Goal: Information Seeking & Learning: Learn about a topic

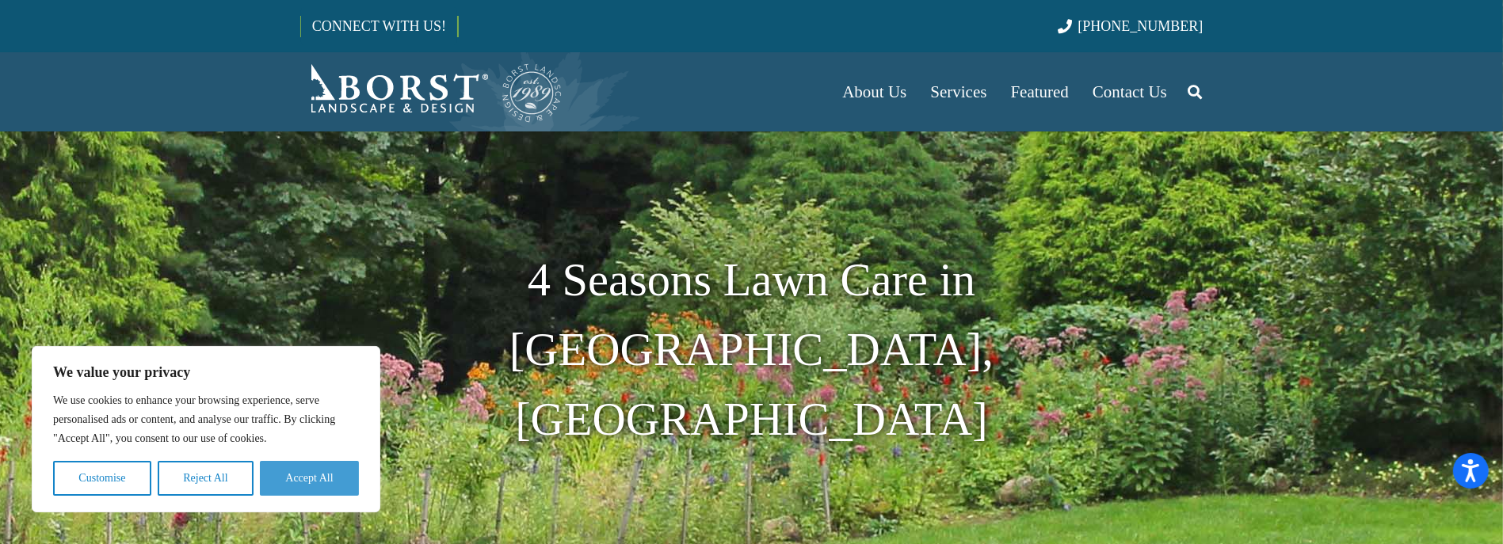
click at [329, 471] on button "Accept All" at bounding box center [309, 478] width 99 height 35
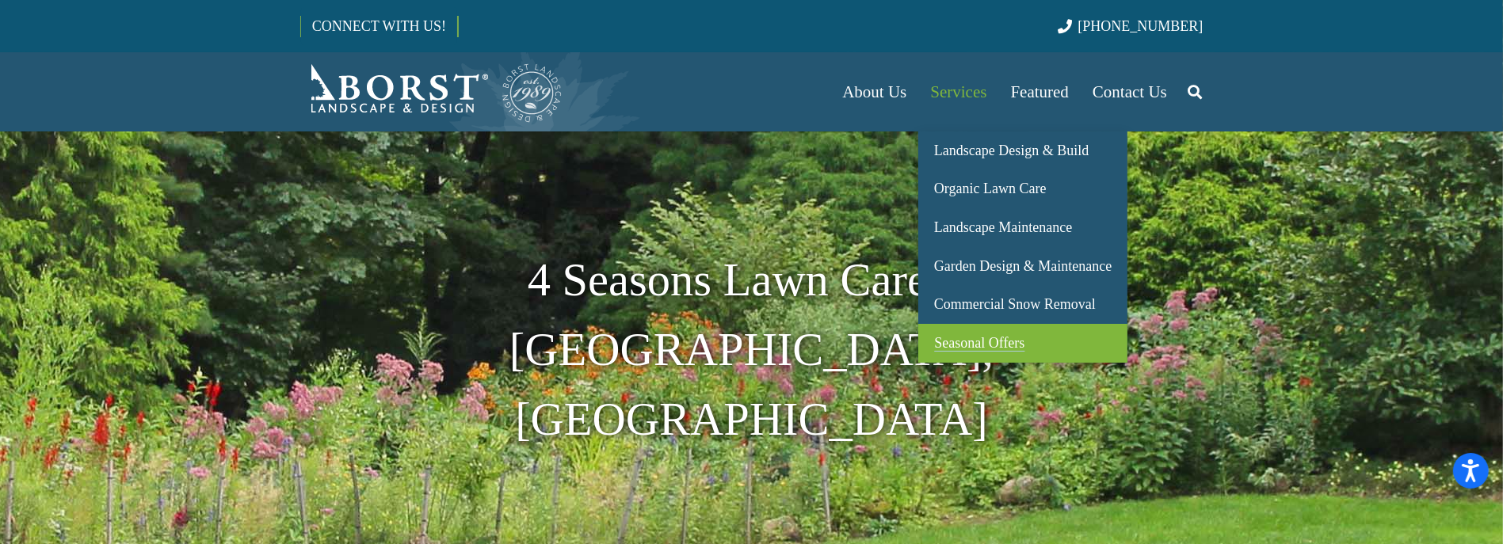
click at [995, 349] on span "Seasonal Offers" at bounding box center [979, 343] width 90 height 16
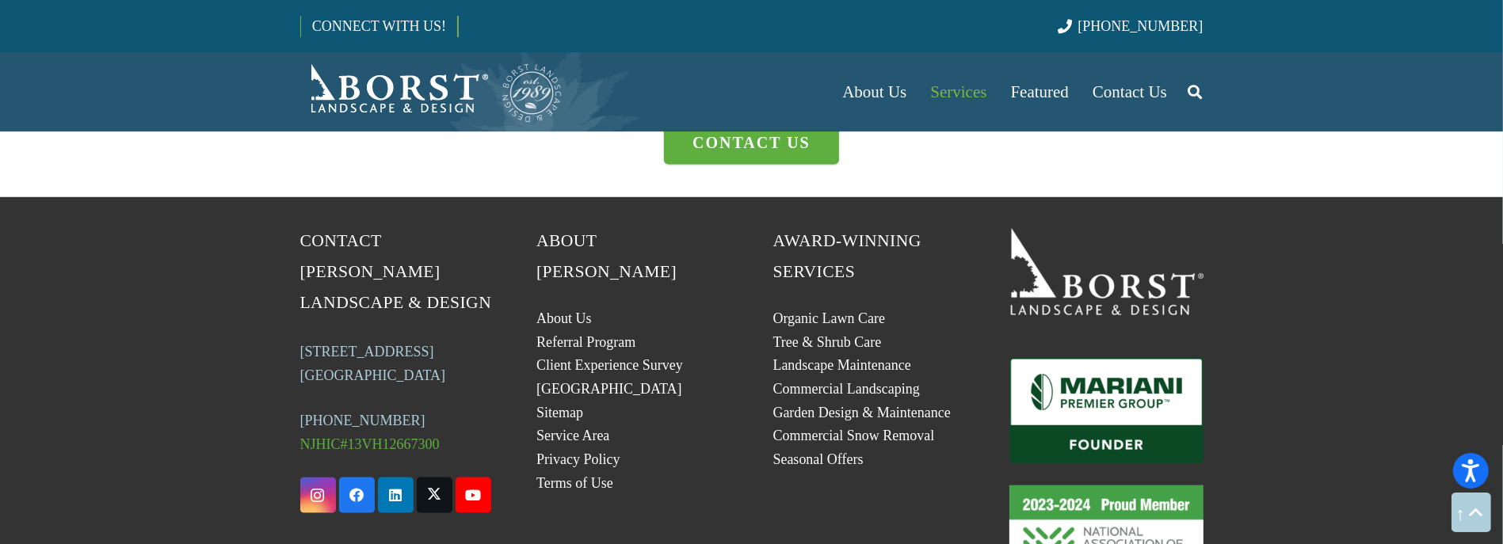
scroll to position [2377, 0]
